Goal: Task Accomplishment & Management: Manage account settings

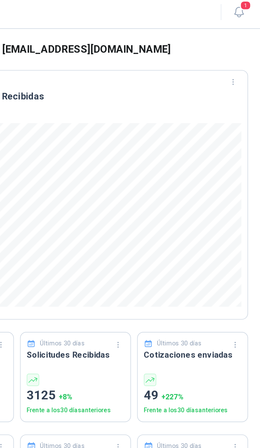
click at [247, 4] on span "1" at bounding box center [250, 6] width 7 height 6
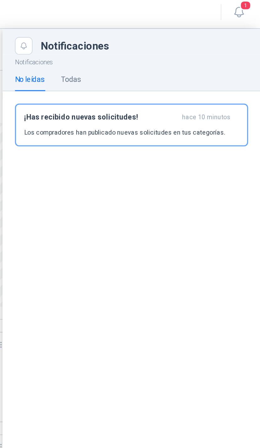
click at [241, 11] on button "1" at bounding box center [246, 9] width 11 height 11
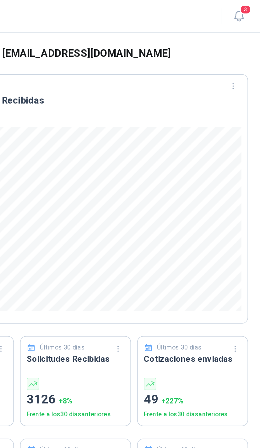
click at [247, 7] on span "3" at bounding box center [250, 6] width 7 height 6
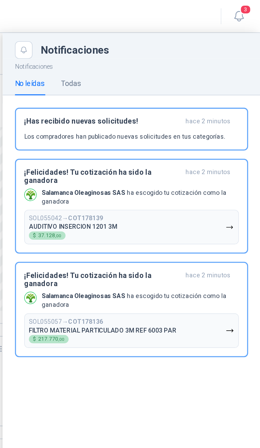
click at [130, 191] on button "SOL055057 → COT178136 FILTRO MATERIAL PARTICULADO 3M REF 6003 PAR $ 217.770 ,00" at bounding box center [181, 201] width 130 height 21
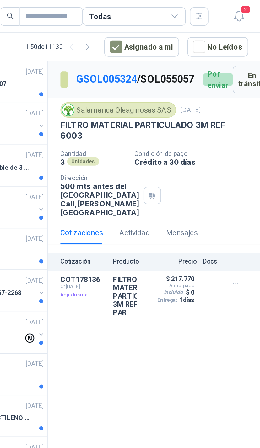
click at [243, 10] on icon "button" at bounding box center [247, 10] width 8 height 8
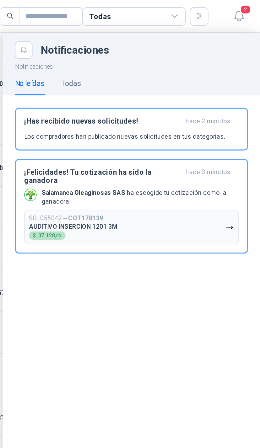
click at [138, 128] on button "SOL055042 → COT178139 AUDITIVO INSERCION 1201 3M $ 37.128 ,00" at bounding box center [181, 138] width 130 height 21
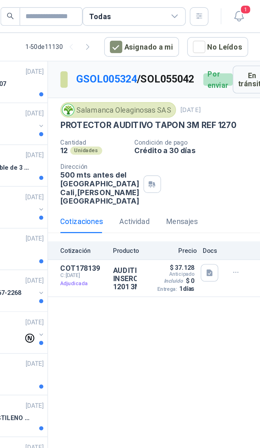
click at [243, 10] on icon "button" at bounding box center [247, 10] width 8 height 8
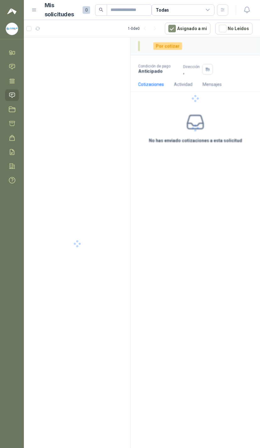
scroll to position [0, 101]
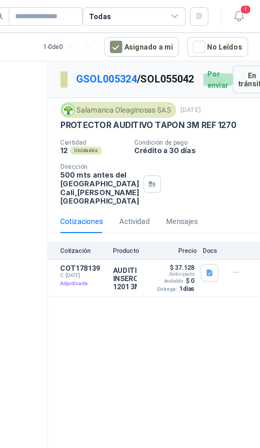
click at [151, 9] on div "Todas" at bounding box center [182, 9] width 63 height 11
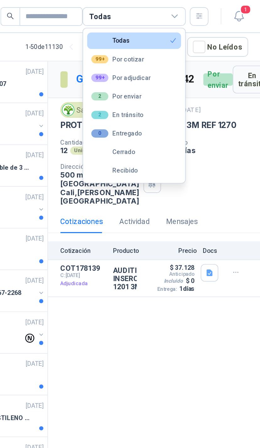
click at [154, 59] on button "2 Por enviar" at bounding box center [182, 59] width 57 height 10
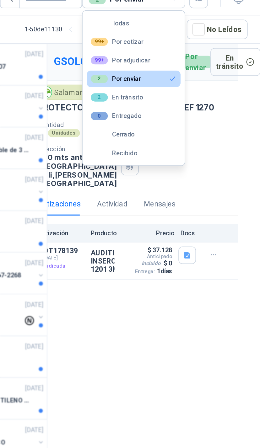
scroll to position [0, 0]
click at [154, 42] on button "99+ Por adjudicar" at bounding box center [182, 47] width 57 height 10
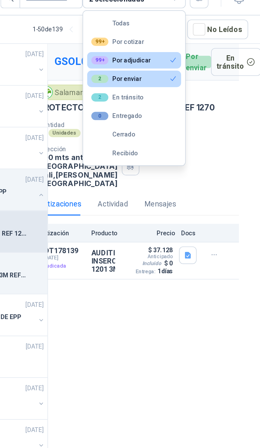
click at [213, 169] on icon "button" at bounding box center [215, 165] width 5 height 5
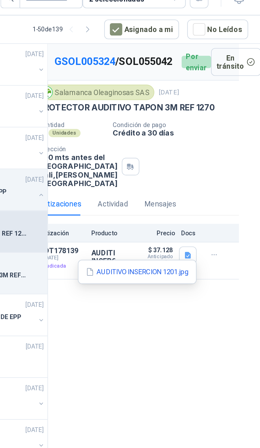
click at [153, 173] on button "AUDITIVO INSERCION 1201.jpg" at bounding box center [185, 176] width 64 height 7
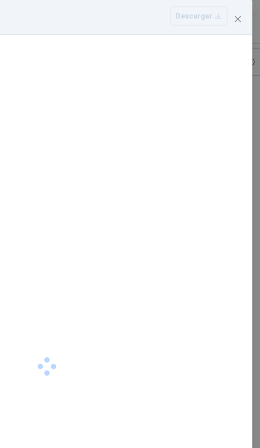
scroll to position [9, 0]
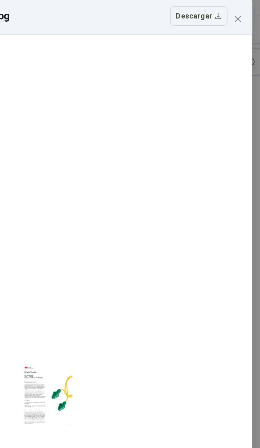
click at [114, 238] on div at bounding box center [129, 251] width 31 height 199
click at [114, 250] on div at bounding box center [129, 251] width 31 height 199
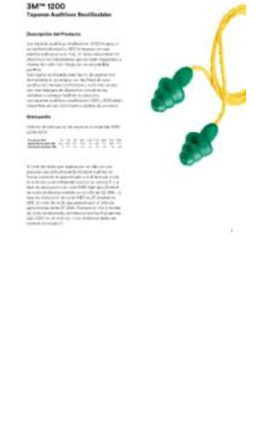
scroll to position [0, 0]
click at [93, 95] on div at bounding box center [129, 222] width 73 height 471
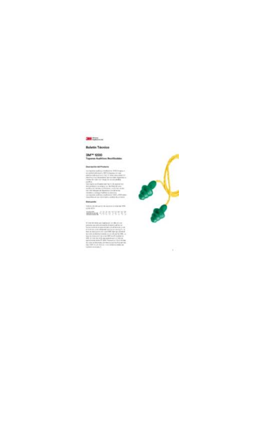
click at [64, 94] on div at bounding box center [130, 233] width 245 height 399
click at [61, 104] on div at bounding box center [130, 233] width 245 height 399
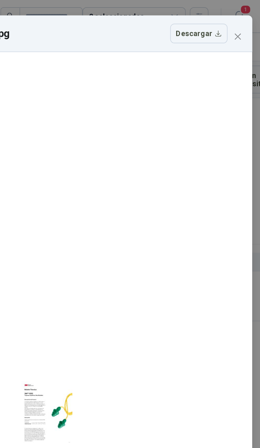
click at [243, 23] on icon "close" at bounding box center [245, 22] width 5 height 5
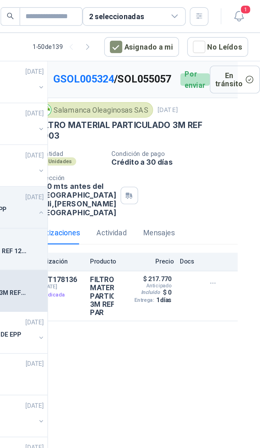
scroll to position [0, 13]
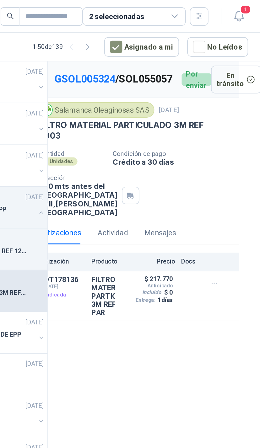
click at [247, 8] on span "1" at bounding box center [250, 6] width 7 height 6
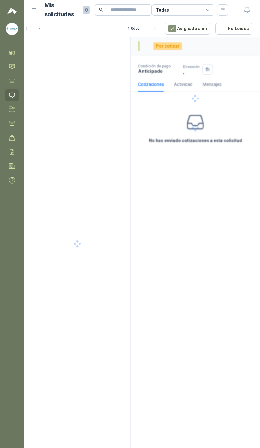
scroll to position [0, 101]
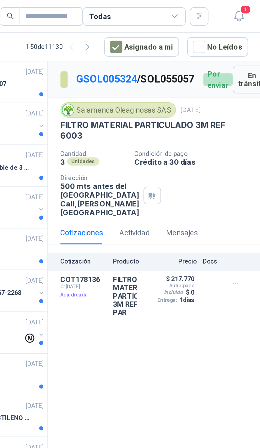
click at [243, 10] on icon "button" at bounding box center [247, 10] width 8 height 8
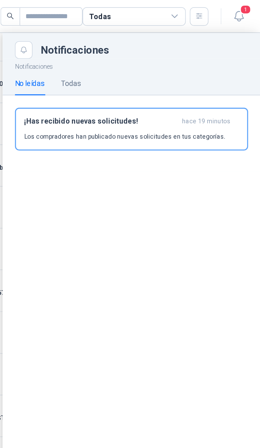
click at [151, 11] on div "Todas" at bounding box center [182, 9] width 63 height 11
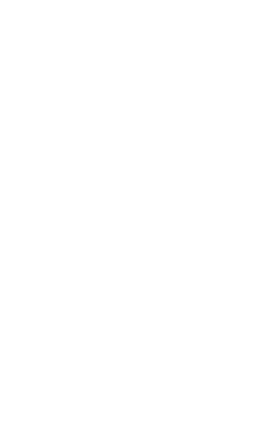
scroll to position [0, 101]
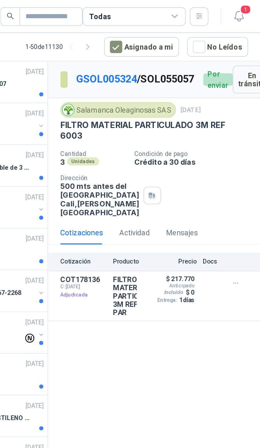
click at [0, 0] on button "Detalles" at bounding box center [0, 0] width 0 height 0
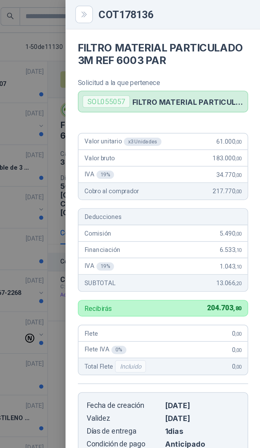
click at [22, 82] on div at bounding box center [130, 224] width 260 height 448
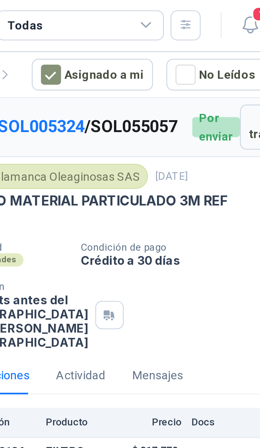
scroll to position [0, 0]
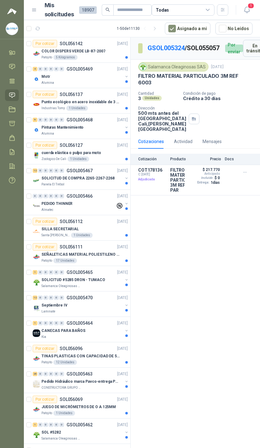
click at [209, 5] on div "Todas" at bounding box center [182, 9] width 63 height 11
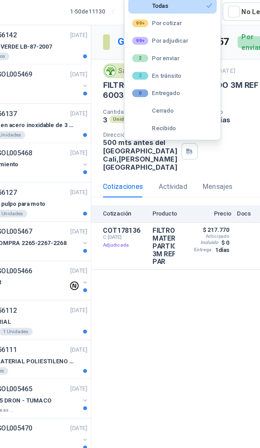
click at [154, 42] on button "99+ Por adjudicar" at bounding box center [182, 47] width 57 height 10
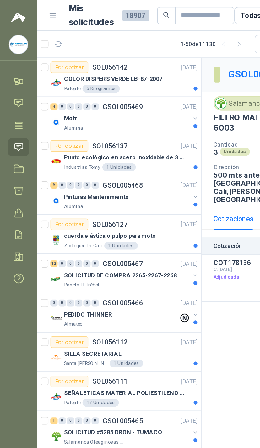
click at [122, 56] on div "Patojito 5 Kilogramos" at bounding box center [84, 57] width 86 height 5
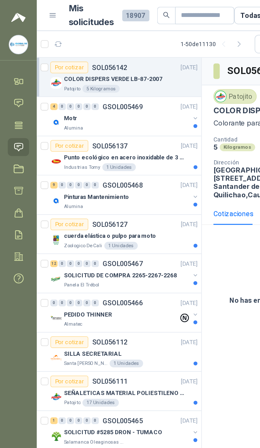
click at [124, 75] on button "button" at bounding box center [126, 76] width 5 height 5
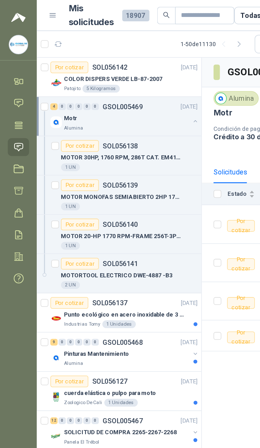
click at [125, 76] on button "button" at bounding box center [126, 78] width 5 height 5
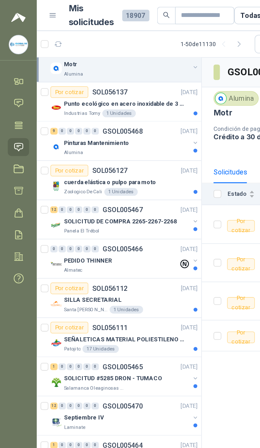
scroll to position [38, 0]
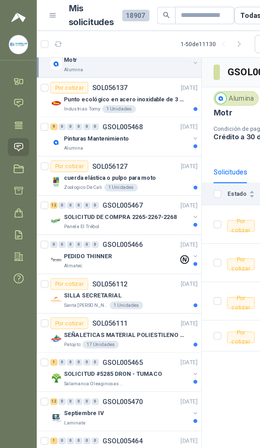
click at [125, 90] on button "button" at bounding box center [126, 89] width 5 height 5
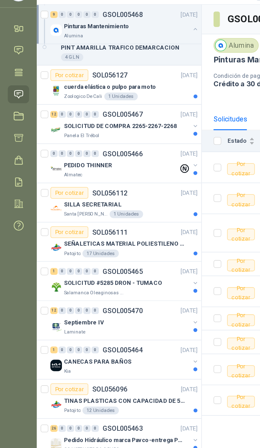
scroll to position [293, 0]
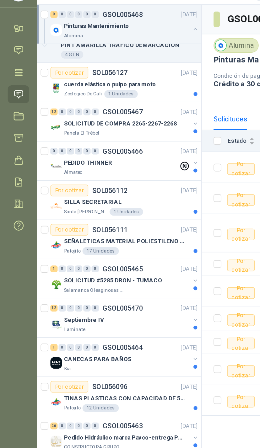
click at [124, 110] on div "SOLICITUD DE COMPRA 2265-2267-2268 Panela El Trébol" at bounding box center [81, 116] width 96 height 13
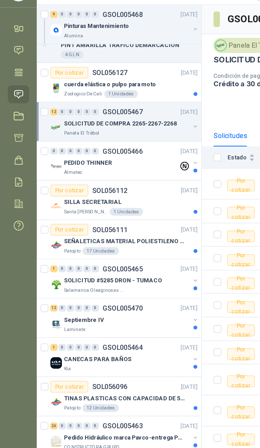
click at [121, 110] on div "SOLICITUD DE COMPRA 2265-2267-2268" at bounding box center [81, 114] width 81 height 8
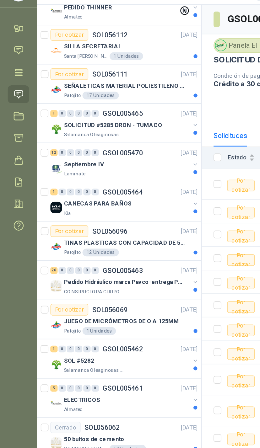
scroll to position [698, 0]
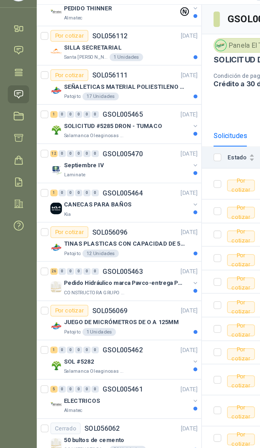
click at [124, 113] on button "button" at bounding box center [126, 115] width 5 height 5
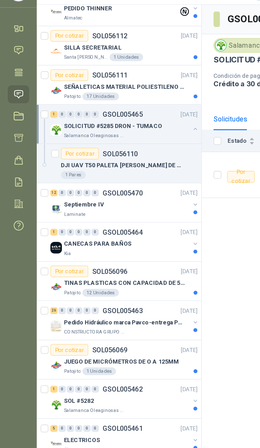
click at [125, 164] on button "button" at bounding box center [126, 166] width 5 height 5
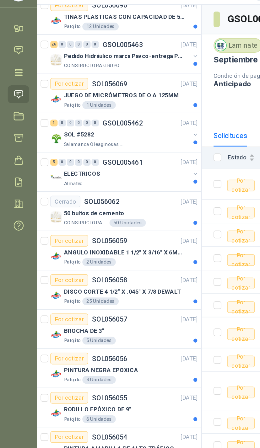
scroll to position [1174, 0]
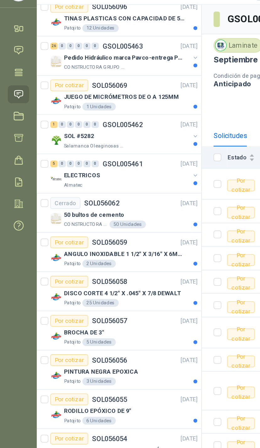
click at [125, 120] on div at bounding box center [126, 125] width 5 height 10
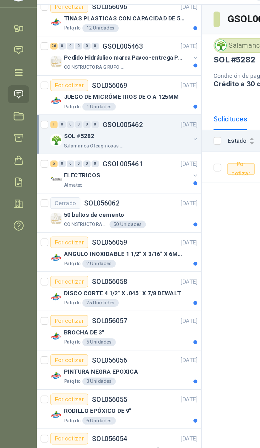
click at [122, 126] on div "Salamanca Oleaginosas SAS" at bounding box center [81, 128] width 81 height 5
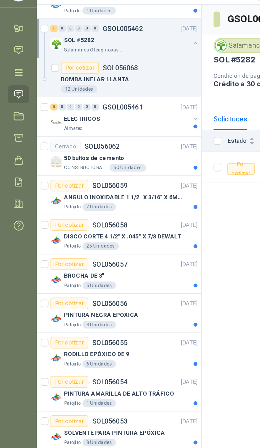
scroll to position [1240, 0]
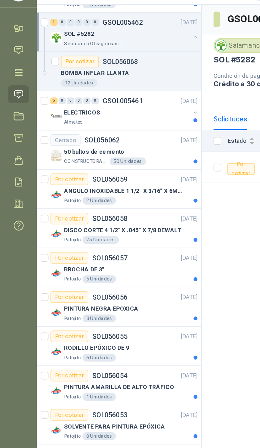
click at [121, 111] on div "Almatec" at bounding box center [81, 113] width 81 height 5
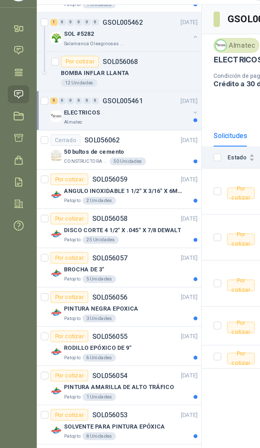
click at [122, 103] on div "ELECTRICOS" at bounding box center [81, 107] width 81 height 8
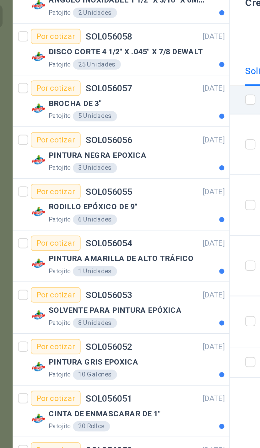
scroll to position [1440, 0]
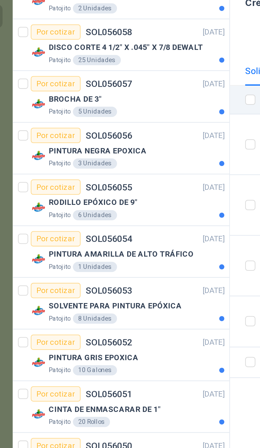
click at [93, 157] on div "PINTURA NEGRA EPOXICA" at bounding box center [84, 161] width 86 height 8
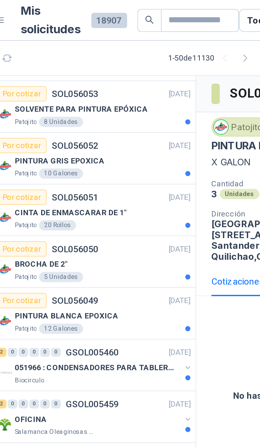
scroll to position [1626, 0]
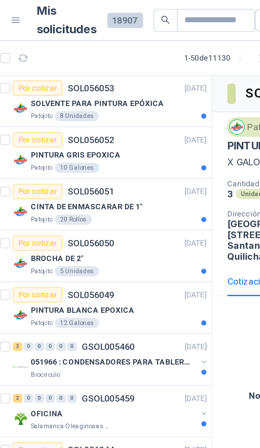
click at [88, 55] on div "Patojito 8 Unidades" at bounding box center [84, 57] width 86 height 5
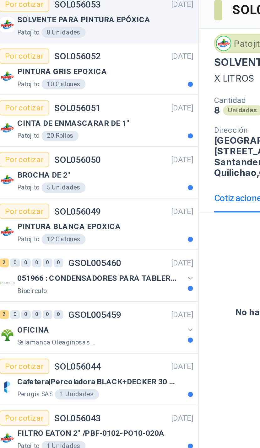
click at [124, 201] on button "button" at bounding box center [126, 203] width 5 height 5
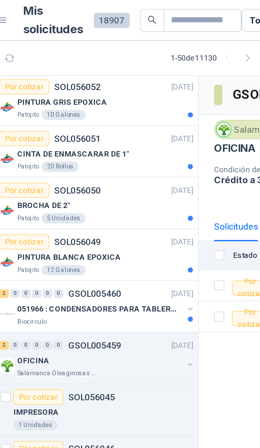
scroll to position [1651, 0]
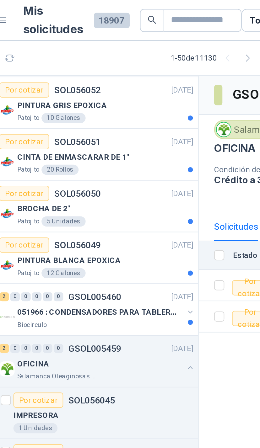
click at [88, 130] on div "PINTURA BLANCA EPOXICA" at bounding box center [84, 128] width 86 height 8
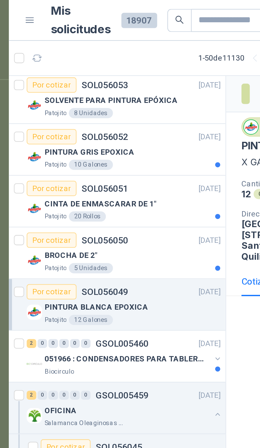
scroll to position [1629, 0]
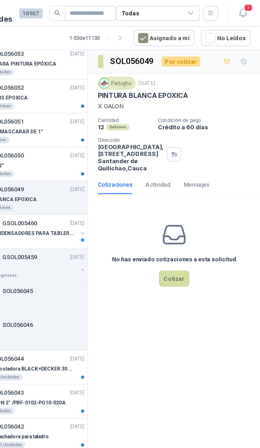
click at [151, 9] on div "Todas" at bounding box center [182, 9] width 63 height 11
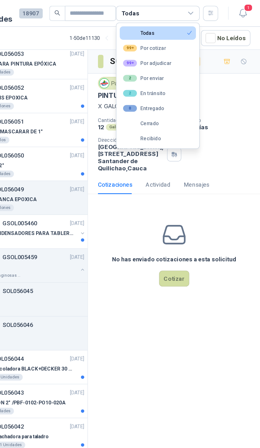
click at [154, 45] on button "99+ Por adjudicar" at bounding box center [182, 47] width 57 height 10
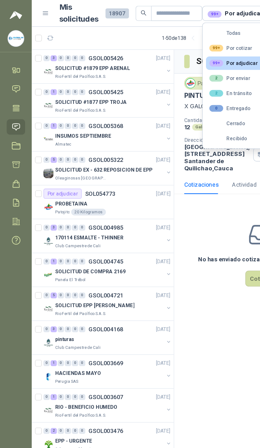
scroll to position [0, 0]
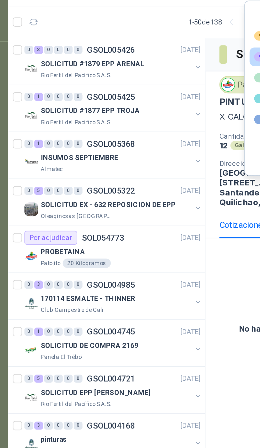
click at [101, 55] on div "Rio Fertil del Pacífico S.A.S." at bounding box center [81, 57] width 81 height 5
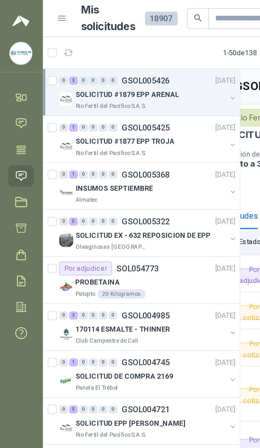
click at [122, 82] on div "Rio Fertil del Pacífico S.A.S." at bounding box center [81, 82] width 81 height 5
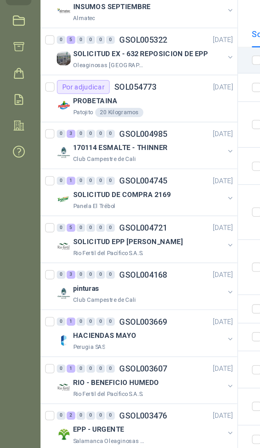
click at [124, 228] on button "button" at bounding box center [126, 230] width 5 height 5
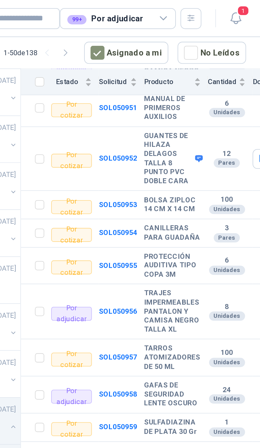
scroll to position [134, 0]
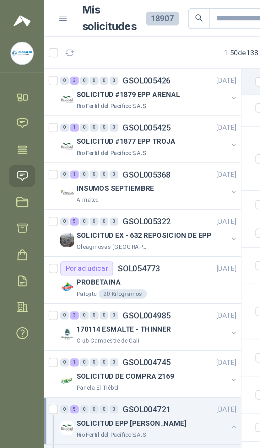
click at [122, 105] on div "INSUMOS SEPTIEMBRE" at bounding box center [81, 102] width 81 height 8
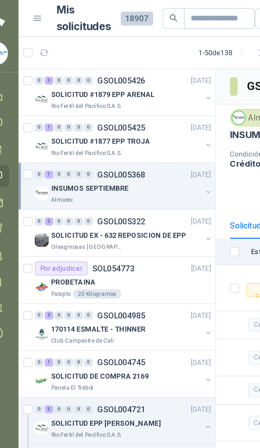
click at [124, 77] on button "button" at bounding box center [126, 78] width 5 height 5
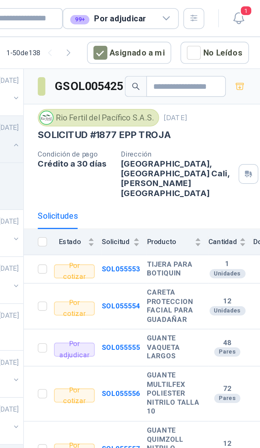
click at [205, 11] on icon at bounding box center [208, 10] width 6 height 6
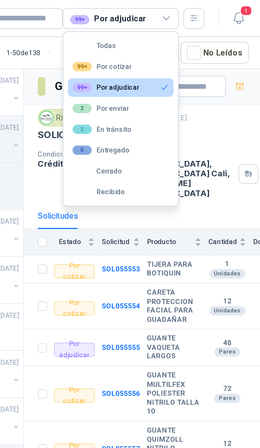
click at [243, 9] on icon "button" at bounding box center [247, 10] width 8 height 8
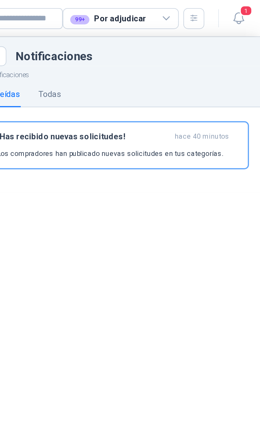
click at [206, 10] on icon at bounding box center [207, 10] width 3 height 2
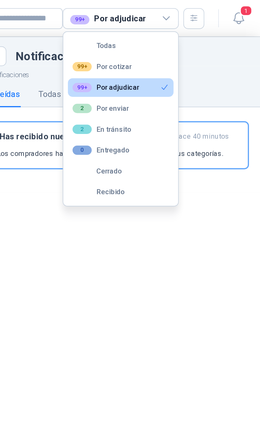
click at [154, 62] on button "2 Por enviar" at bounding box center [182, 59] width 57 height 10
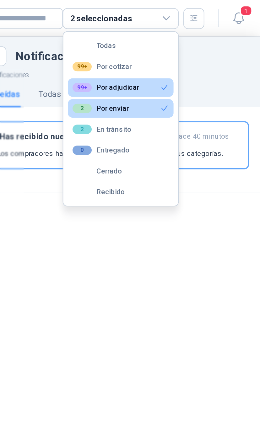
click at [154, 48] on button "99+ Por adjudicar" at bounding box center [182, 47] width 57 height 10
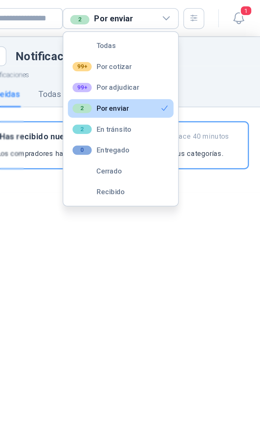
click at [103, 142] on div "Notificaciones No leídas Todas ¡Has recibido nuevas solicitudes! hace 40 minuto…" at bounding box center [181, 242] width 157 height 412
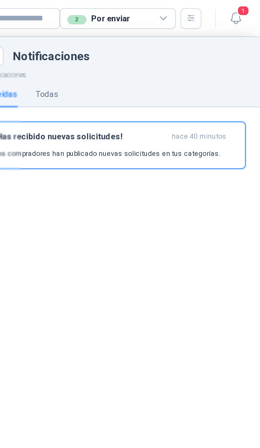
click at [243, 10] on icon "button" at bounding box center [247, 10] width 8 height 8
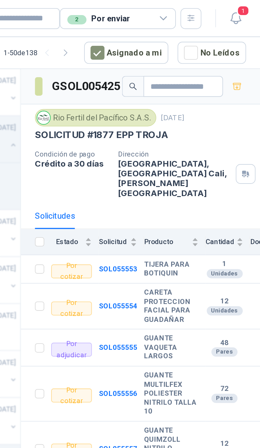
click at [244, 11] on icon "button" at bounding box center [246, 10] width 5 height 6
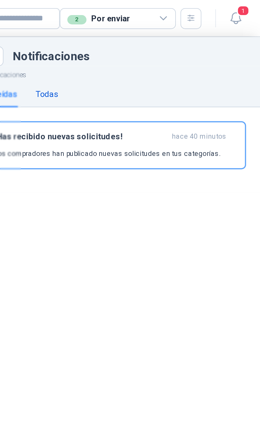
click at [138, 50] on div "Todas" at bounding box center [144, 50] width 12 height 7
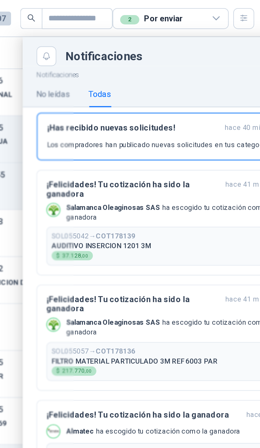
scroll to position [4, 0]
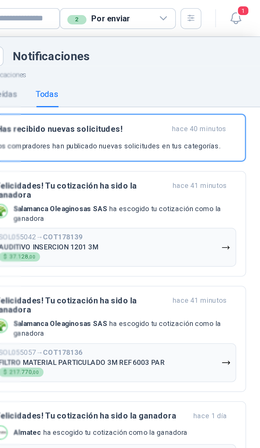
click at [122, 126] on button "SOL055042 → COT178139 AUDITIVO INSERCION 1201 3M $ 37.128 ,00" at bounding box center [181, 133] width 131 height 21
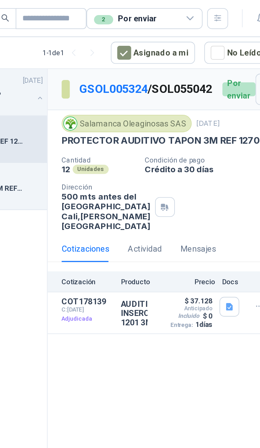
click at [205, 8] on icon at bounding box center [208, 10] width 6 height 6
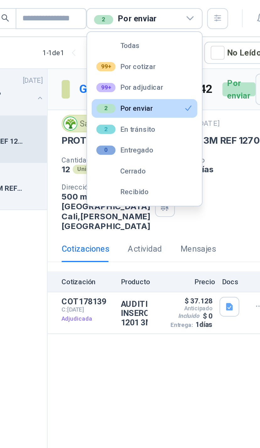
click at [154, 45] on button "99+ Por adjudicar" at bounding box center [182, 47] width 57 height 10
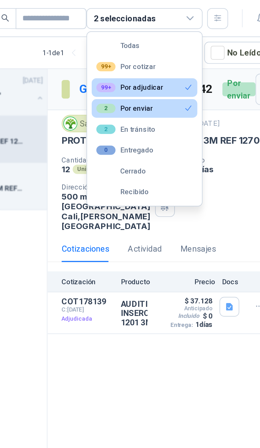
click at [154, 59] on button "2 Por enviar" at bounding box center [182, 59] width 57 height 10
